Goal: Navigation & Orientation: Find specific page/section

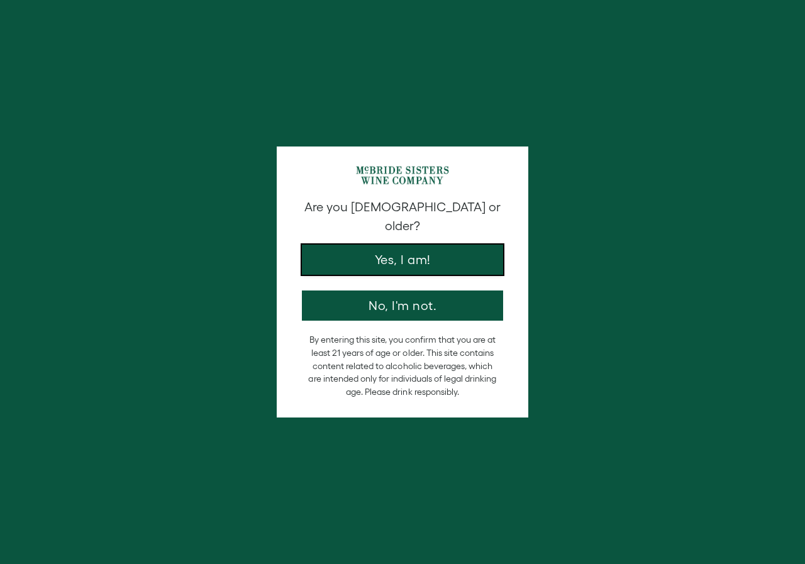
click at [358, 245] on button "Yes, I am!" at bounding box center [402, 260] width 201 height 30
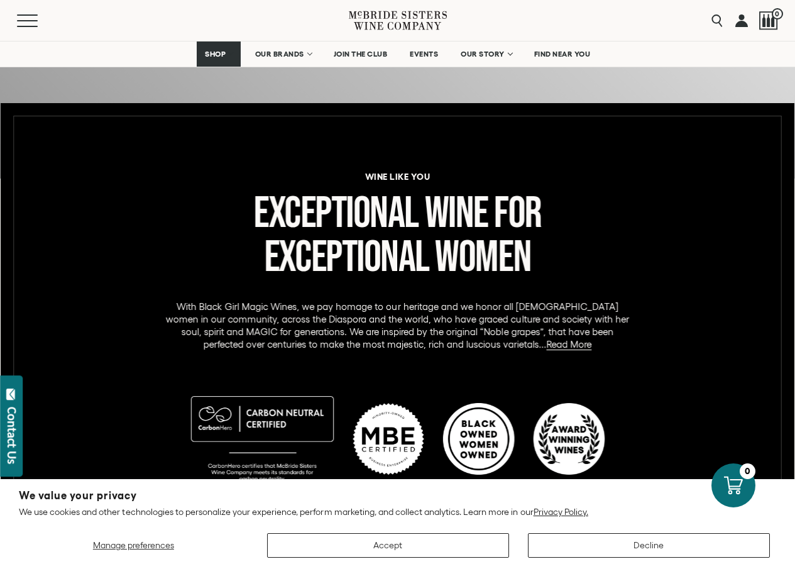
scroll to position [440, 0]
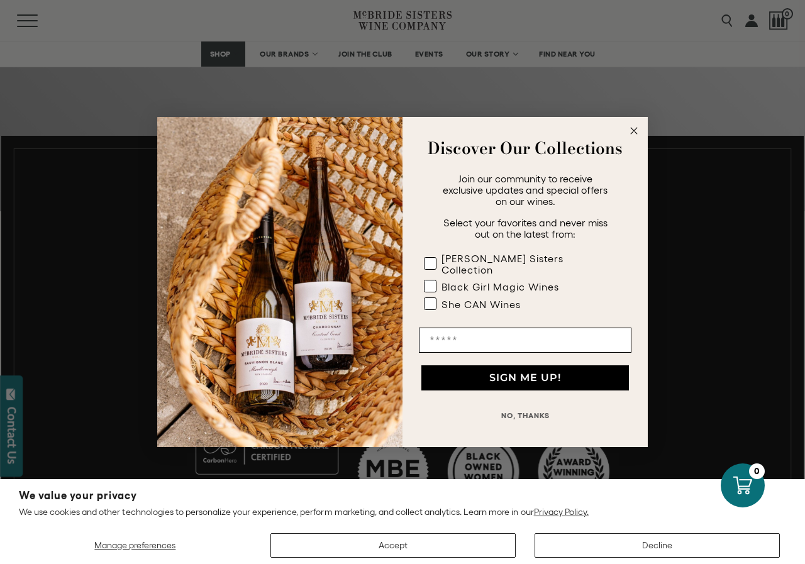
click at [635, 129] on circle "Close dialog" at bounding box center [634, 131] width 14 height 14
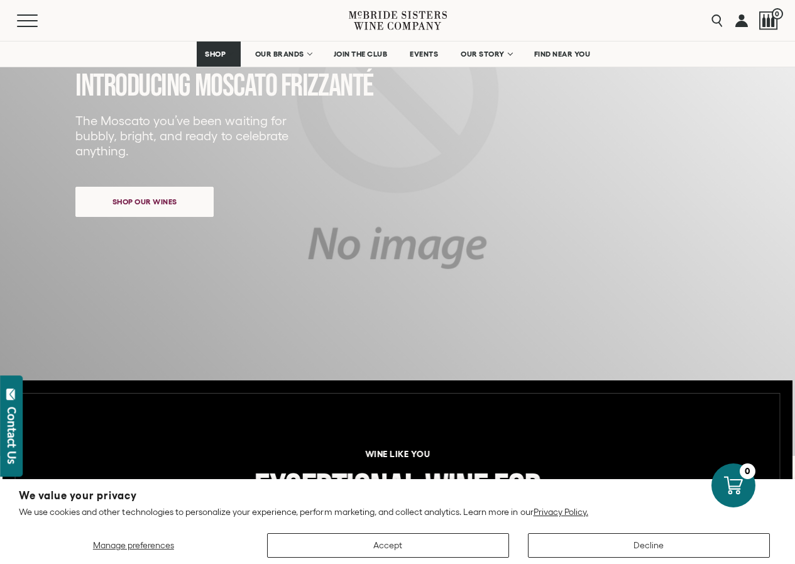
scroll to position [189, 0]
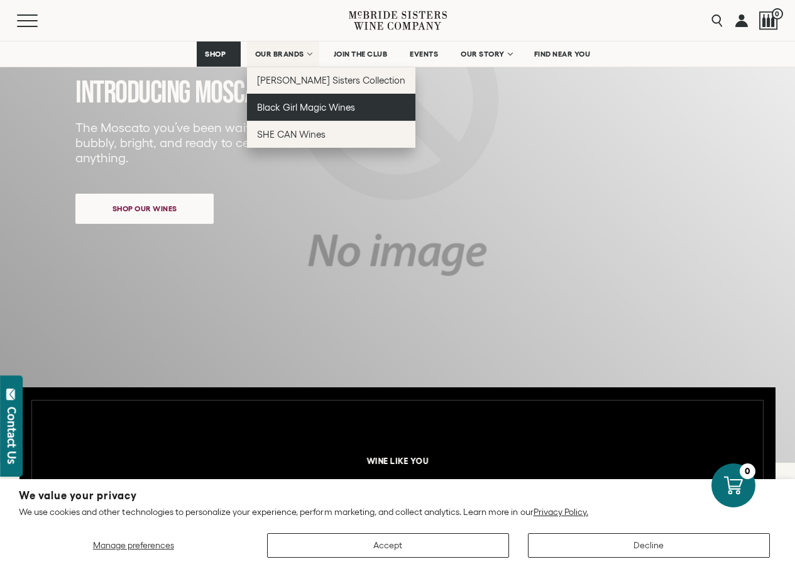
click at [314, 112] on span "Black Girl Magic Wines" at bounding box center [306, 107] width 98 height 11
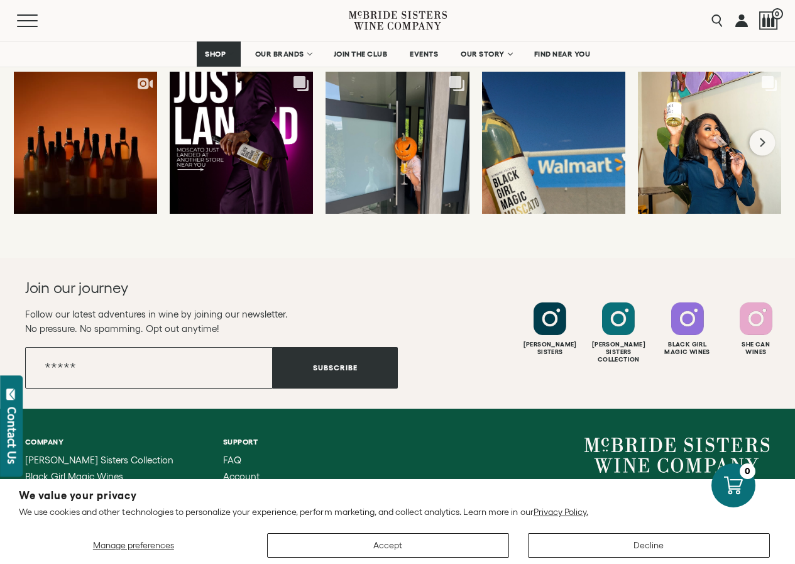
scroll to position [3269, 0]
